Goal: Contribute content: Contribute content

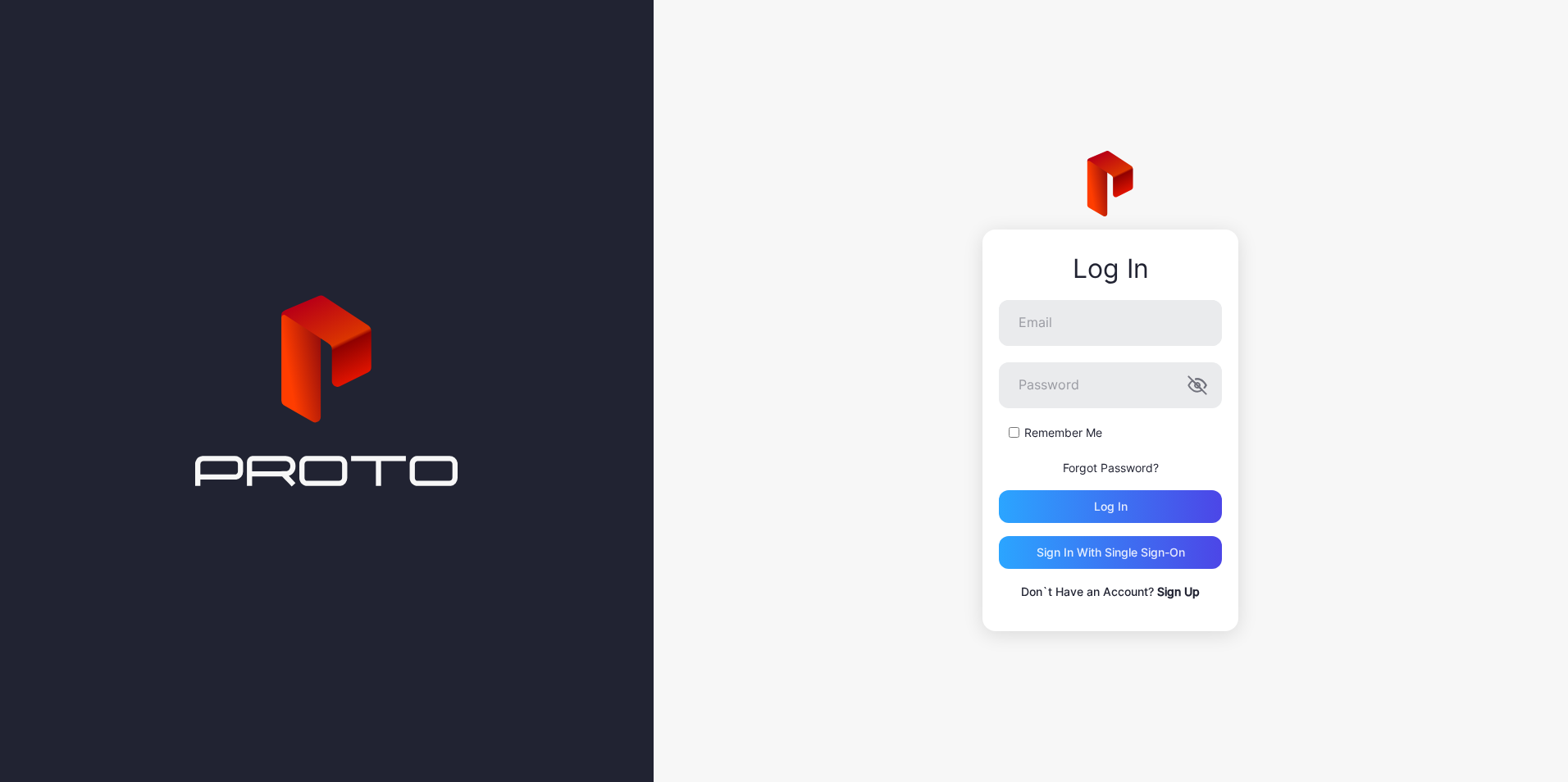
click at [810, 446] on div "Log In Email Password Remember Me Forgot Password? Log in Sign in With Single S…" at bounding box center [1110, 391] width 914 height 782
click at [1051, 325] on input "Email" at bounding box center [1110, 323] width 223 height 46
paste input "**********"
type input "**********"
click at [761, 489] on div "**********" at bounding box center [1110, 391] width 914 height 782
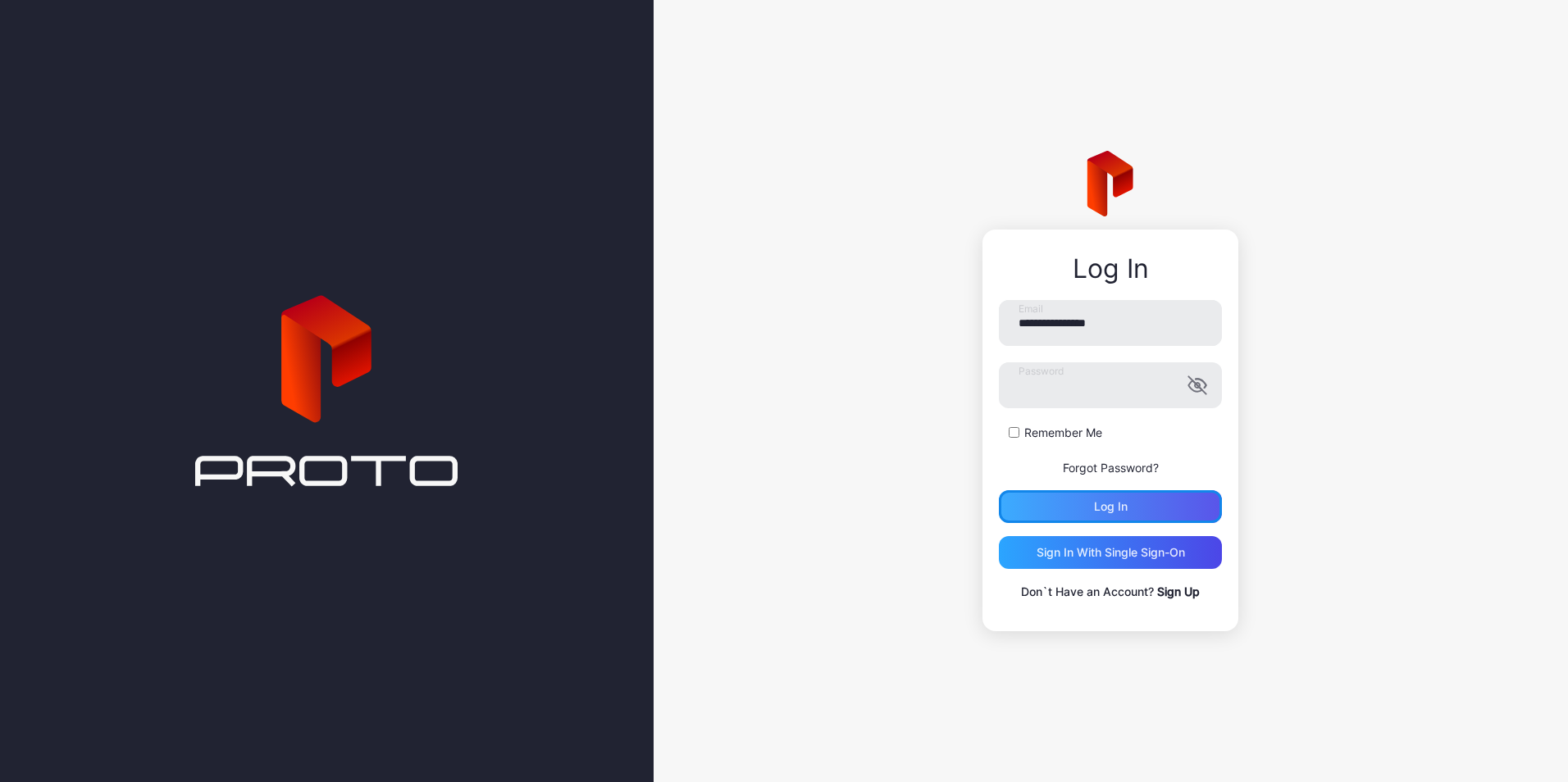
click at [1113, 502] on div "Log in" at bounding box center [1111, 506] width 34 height 13
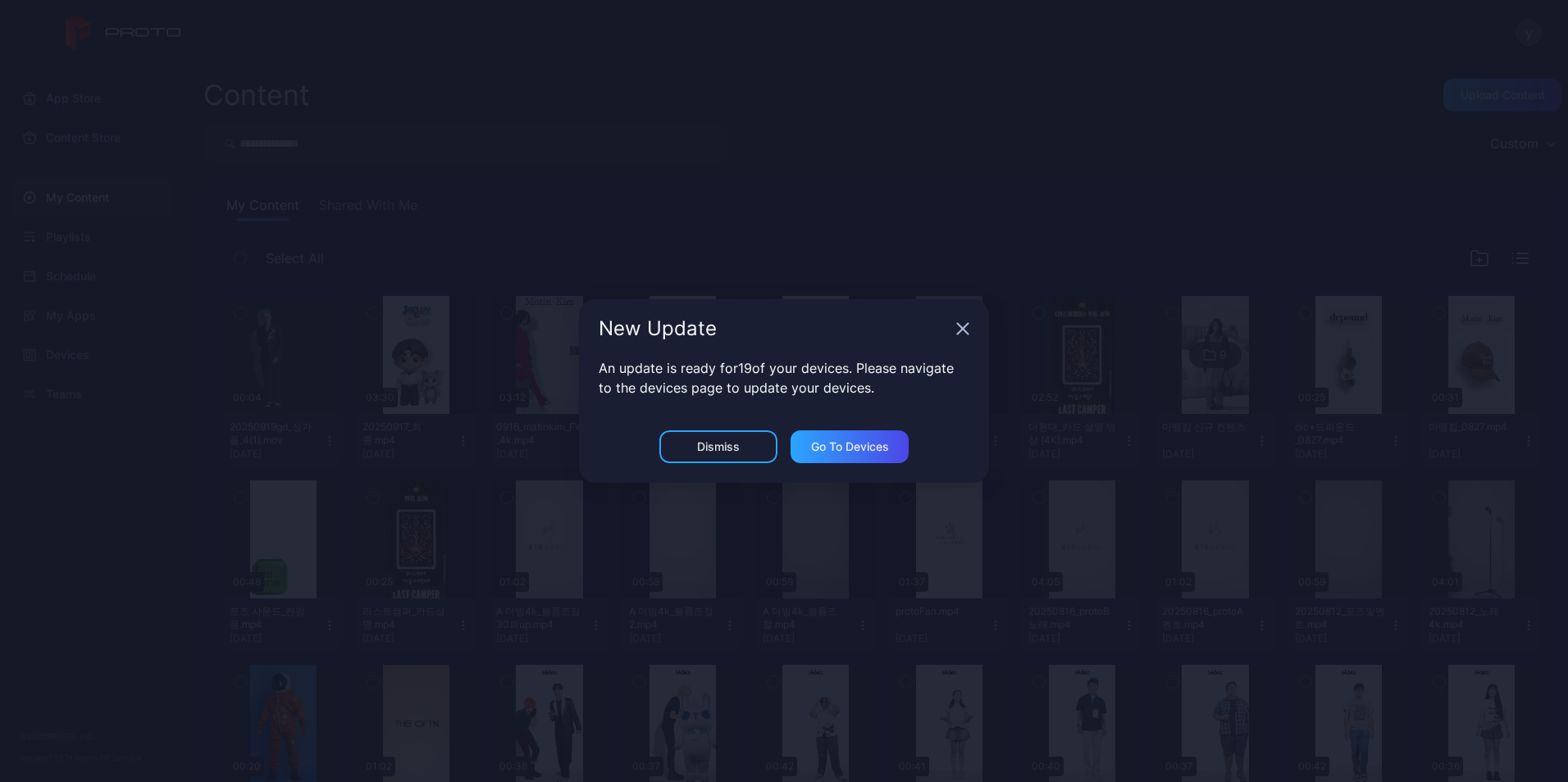
click at [965, 327] on icon "button" at bounding box center [963, 328] width 11 height 11
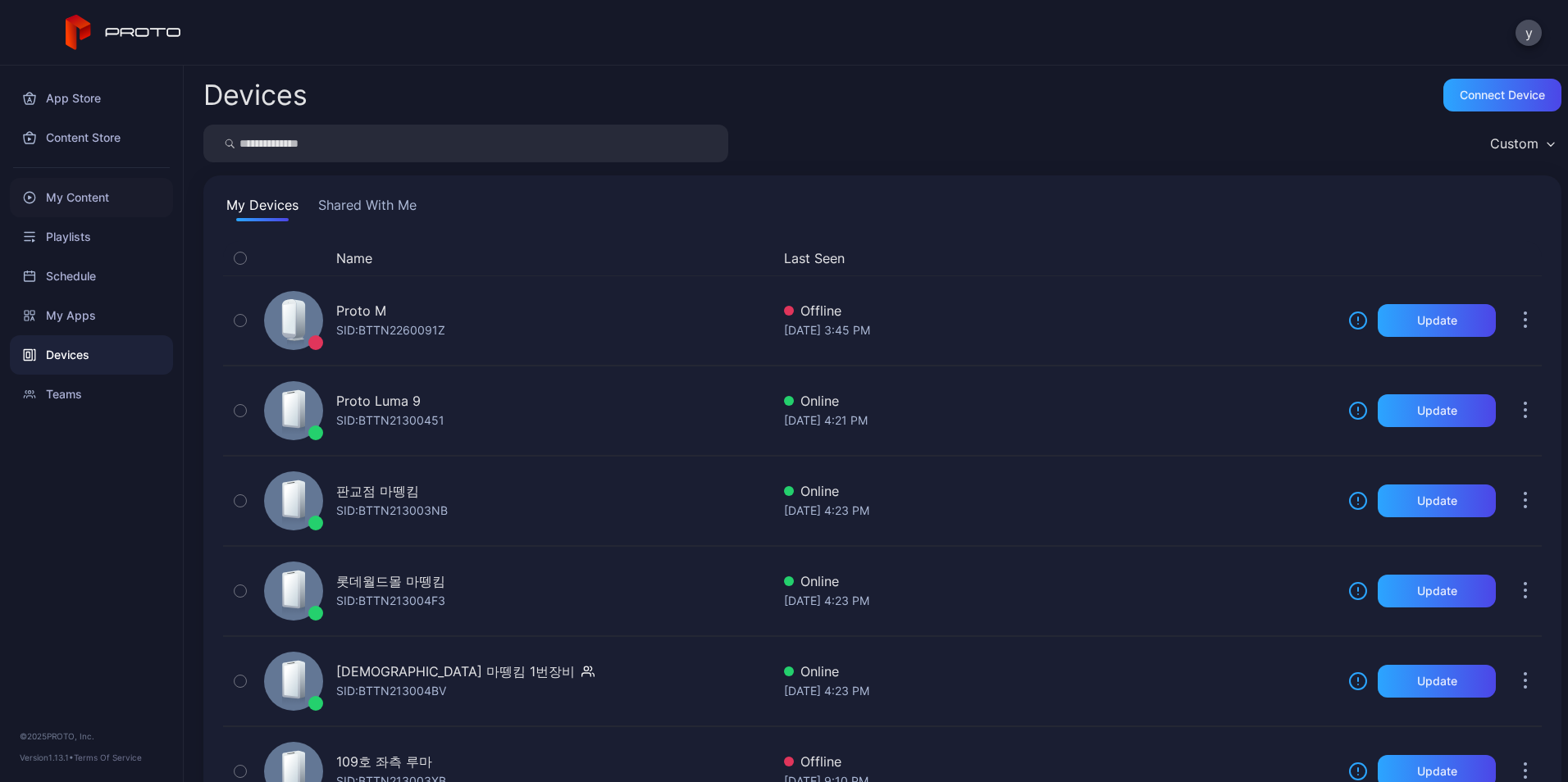
click at [82, 196] on div "My Content" at bounding box center [91, 197] width 163 height 40
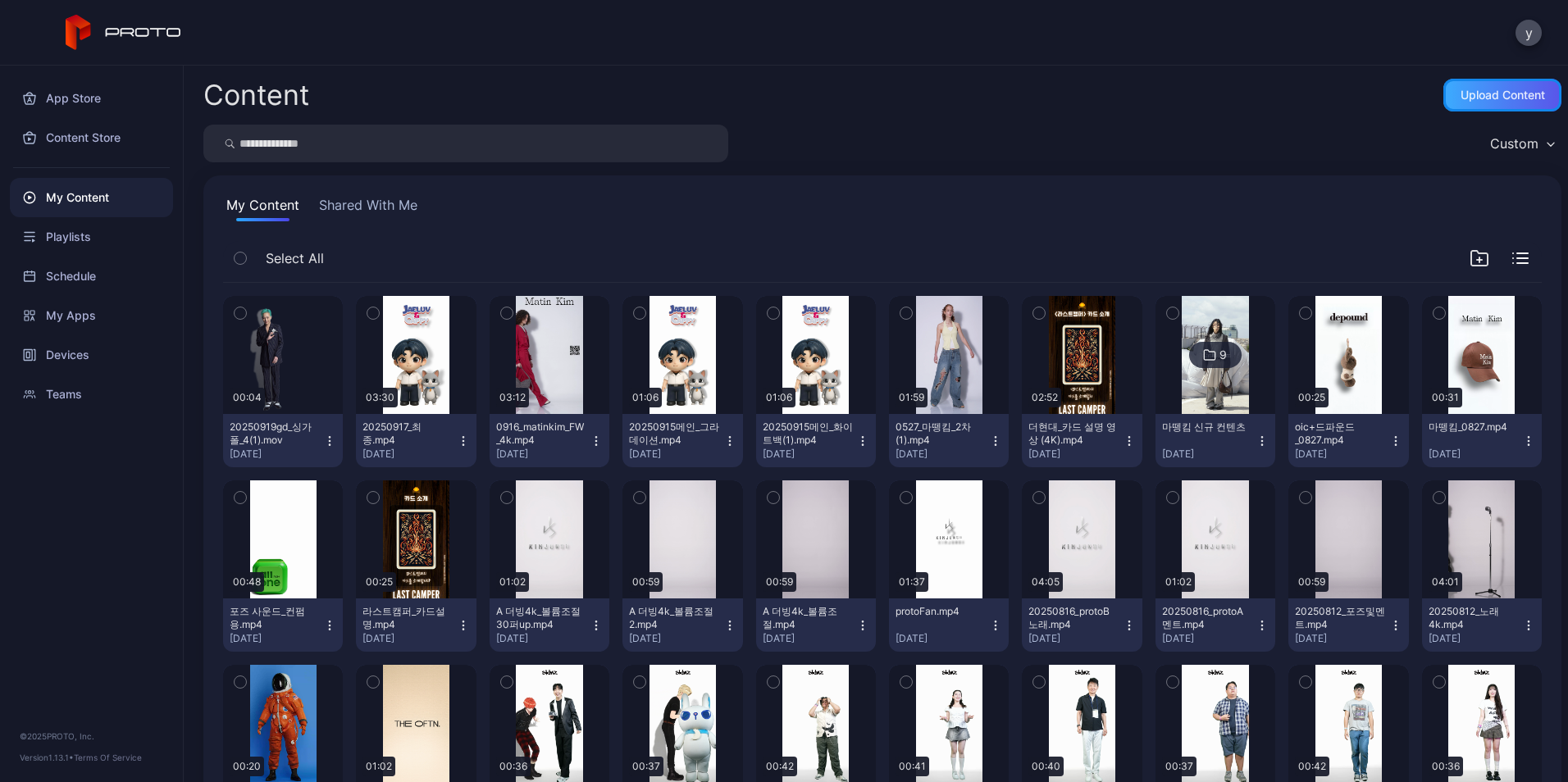
click at [1499, 93] on div "Upload Content" at bounding box center [1502, 94] width 84 height 13
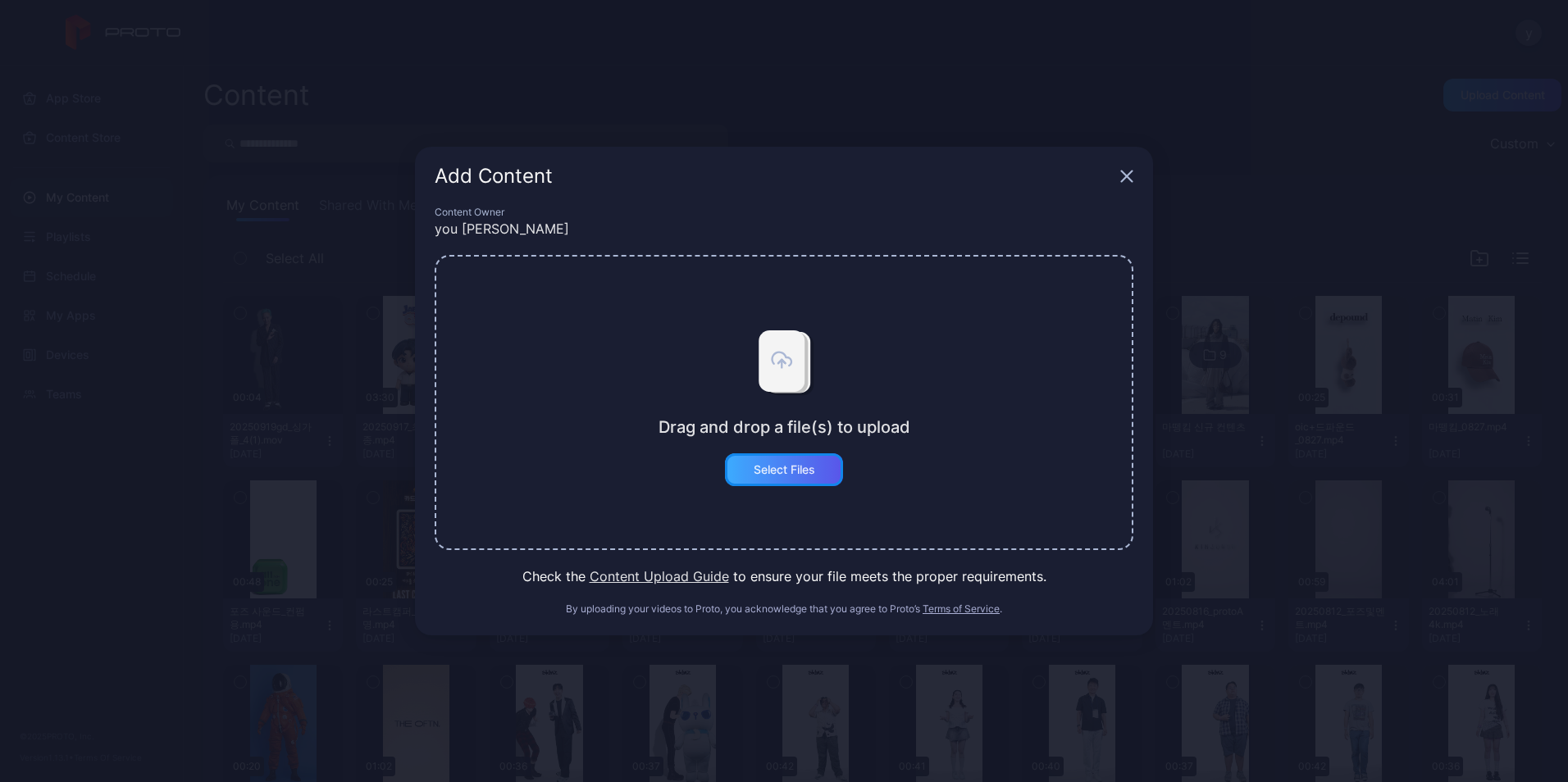
click at [810, 476] on div "Select Files" at bounding box center [783, 469] width 118 height 33
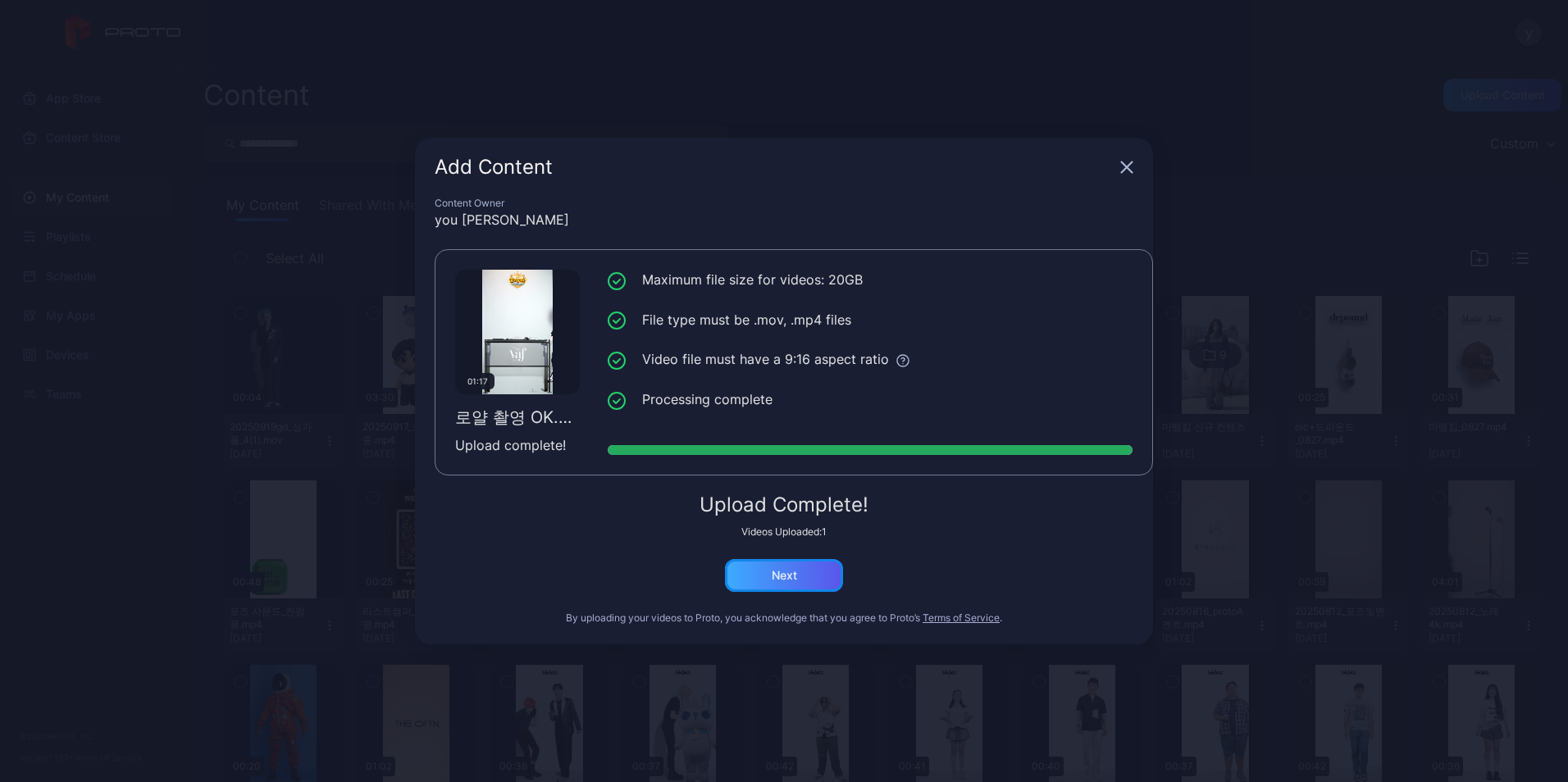
click at [785, 574] on div "Next" at bounding box center [784, 575] width 26 height 13
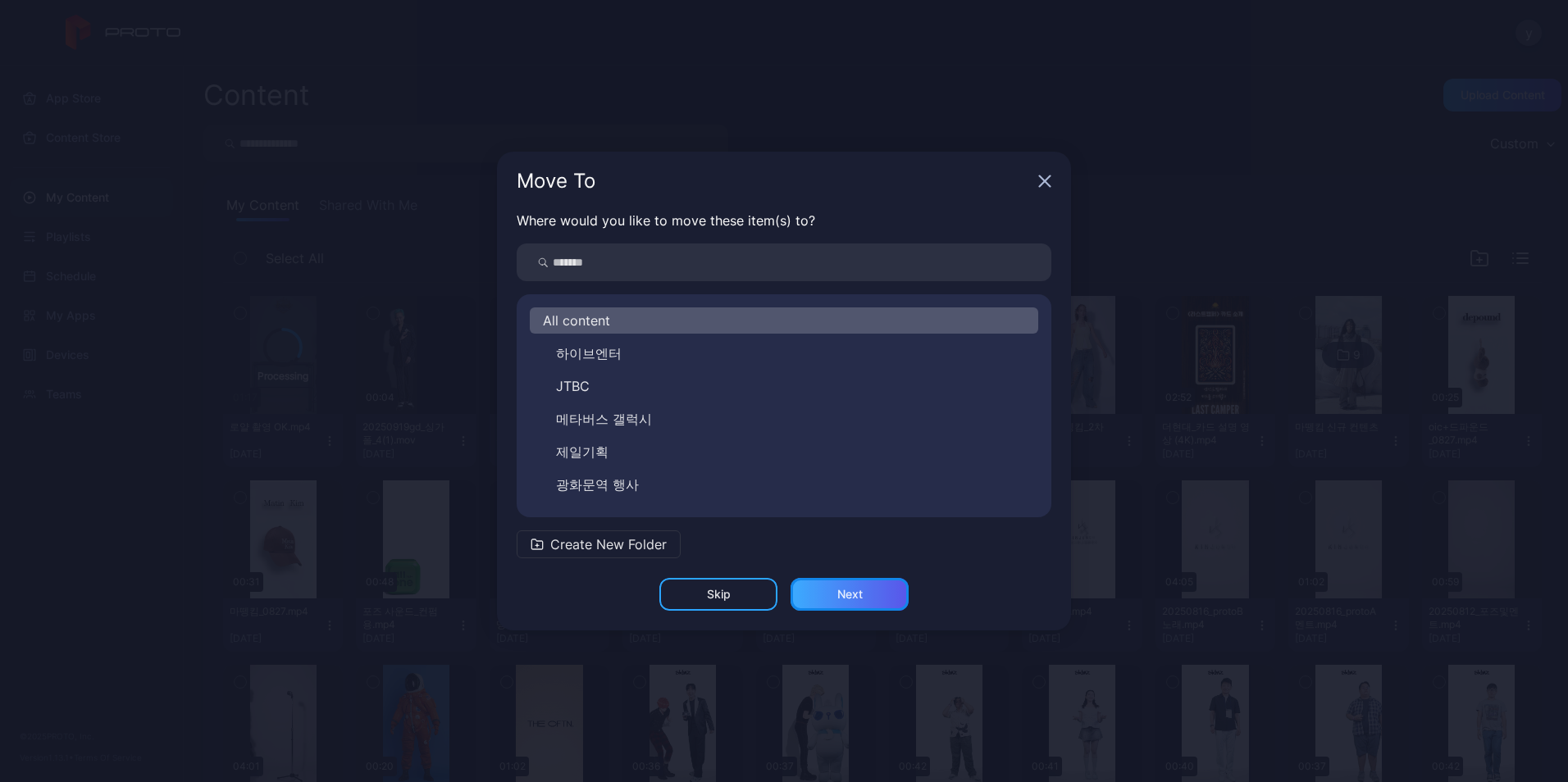
click at [861, 596] on div "Next" at bounding box center [849, 593] width 26 height 13
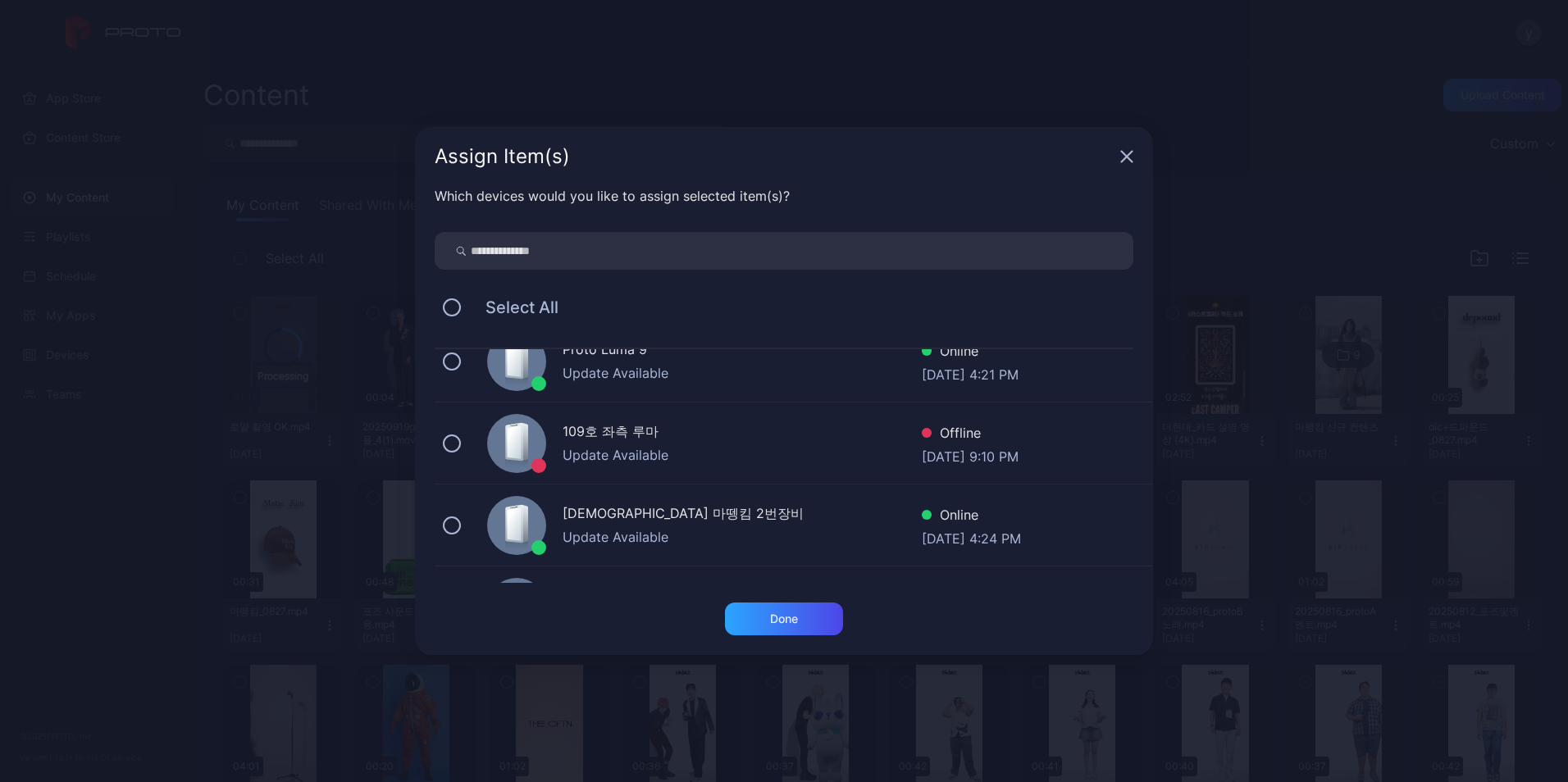
scroll to position [164, 0]
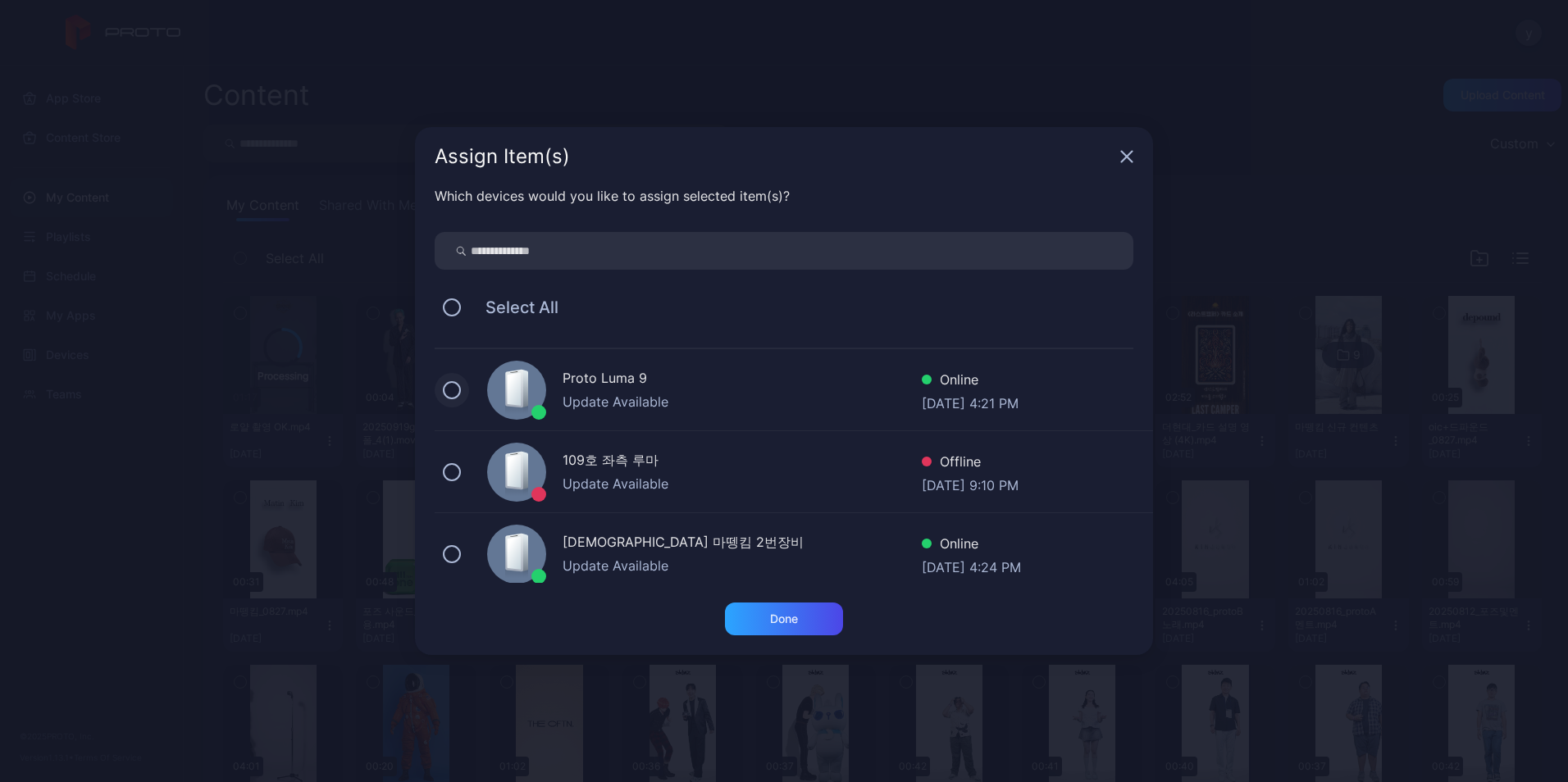
click at [450, 386] on button at bounding box center [452, 390] width 18 height 18
click at [788, 620] on div "Done" at bounding box center [784, 618] width 28 height 13
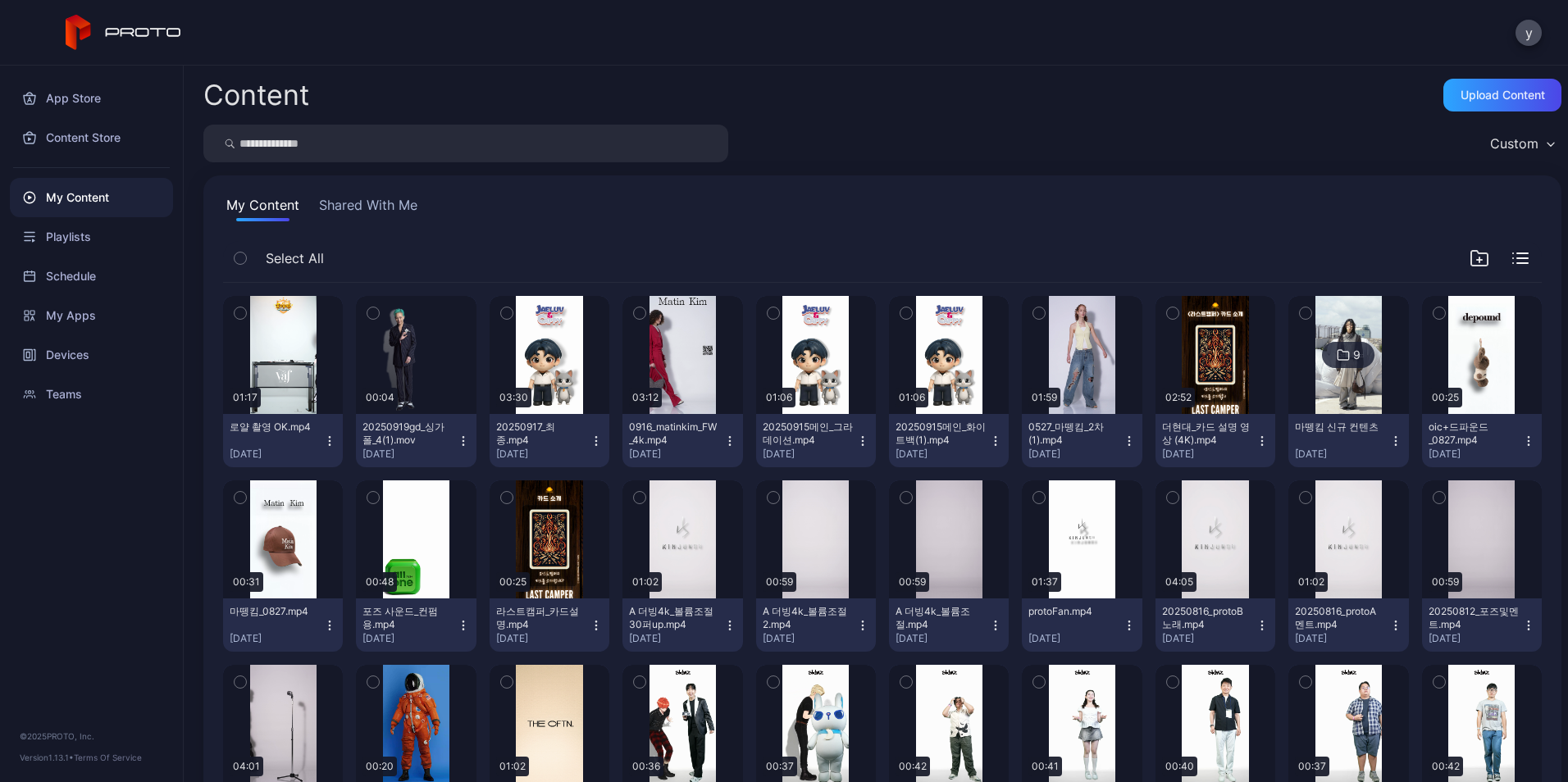
click at [327, 440] on icon "button" at bounding box center [328, 441] width 13 height 13
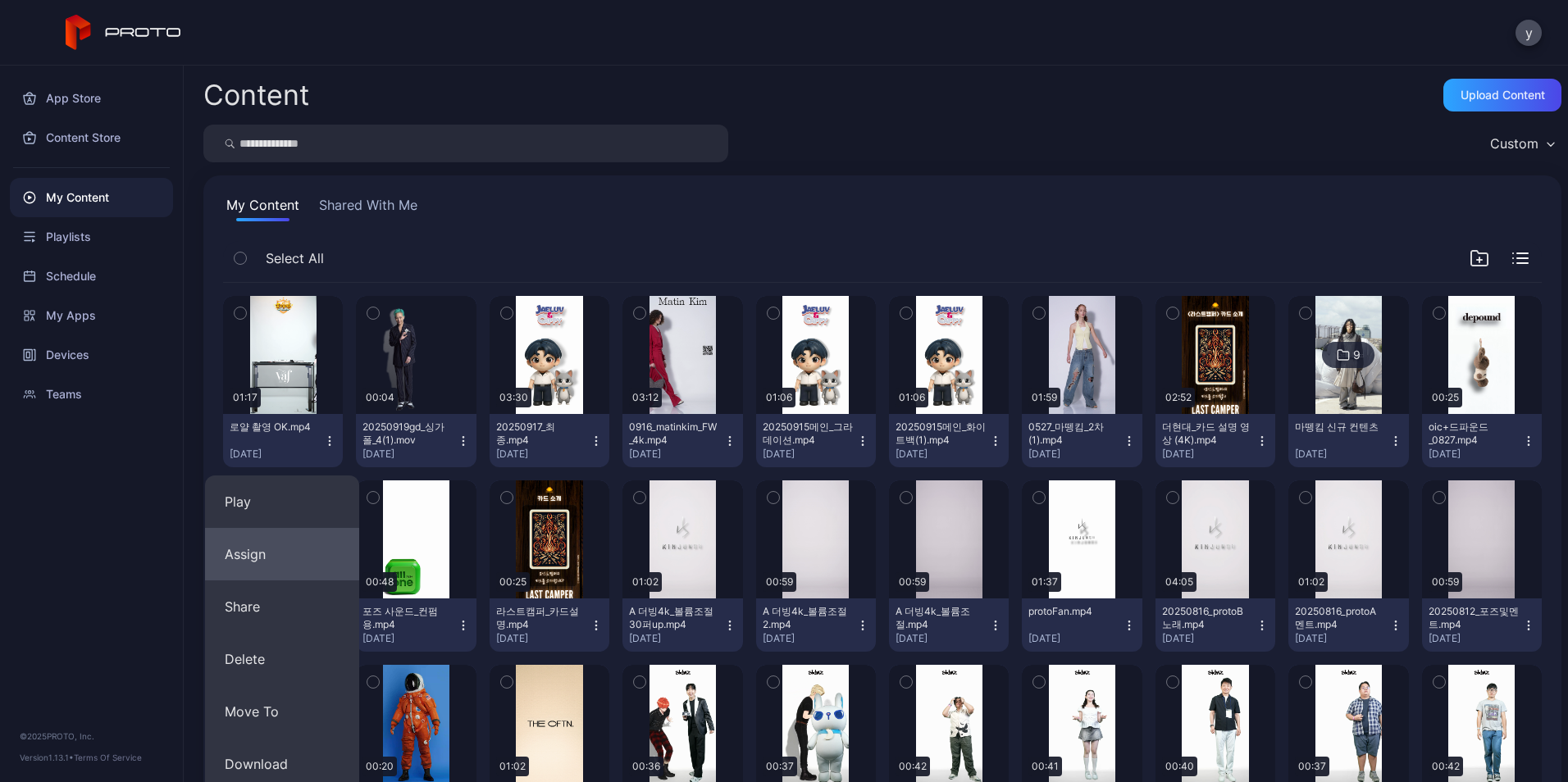
click at [253, 549] on button "Assign" at bounding box center [282, 554] width 154 height 53
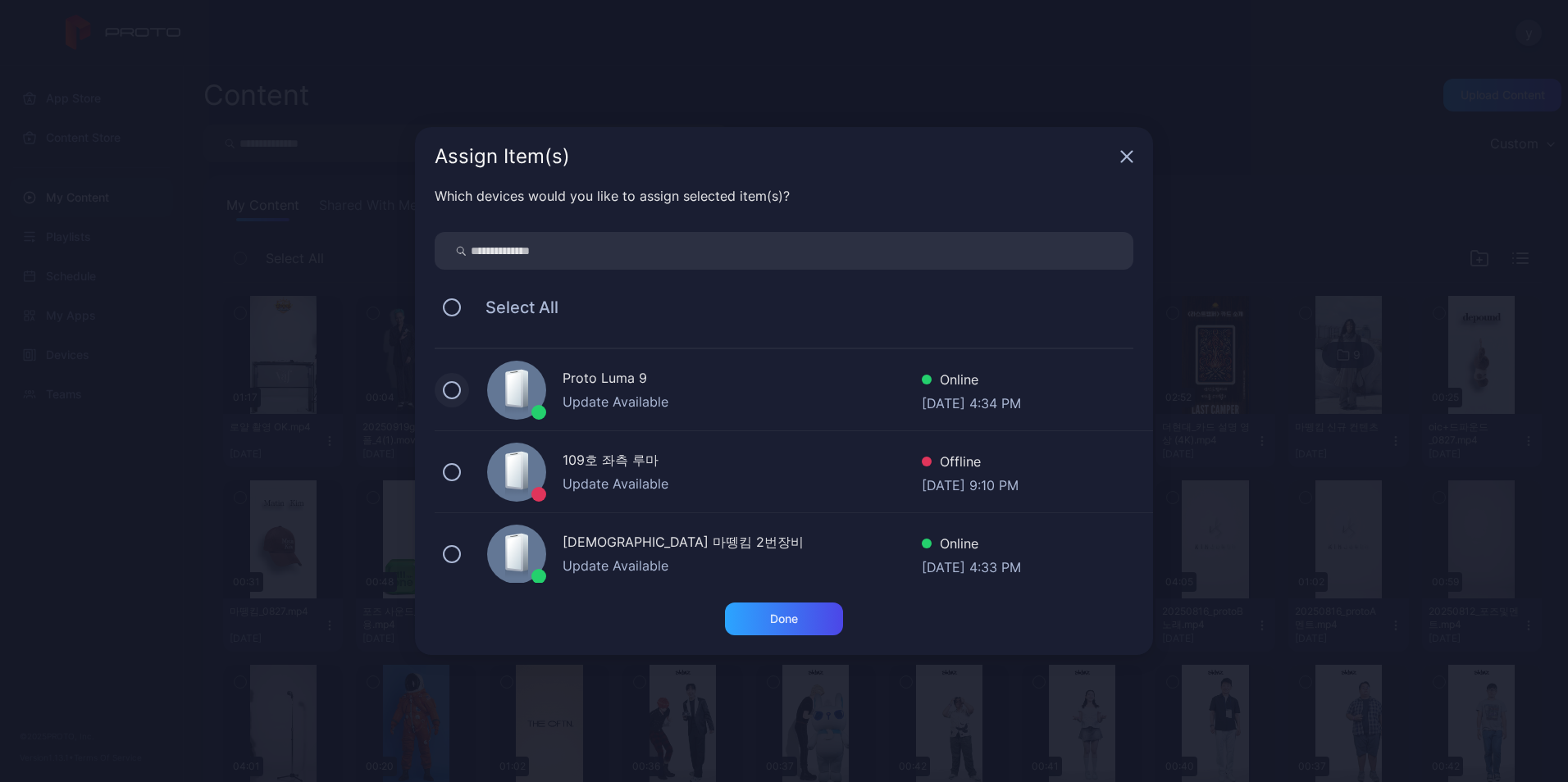
click at [448, 394] on button at bounding box center [452, 390] width 18 height 18
click at [796, 625] on div "Done" at bounding box center [783, 618] width 118 height 33
